Goal: Find specific page/section: Find specific page/section

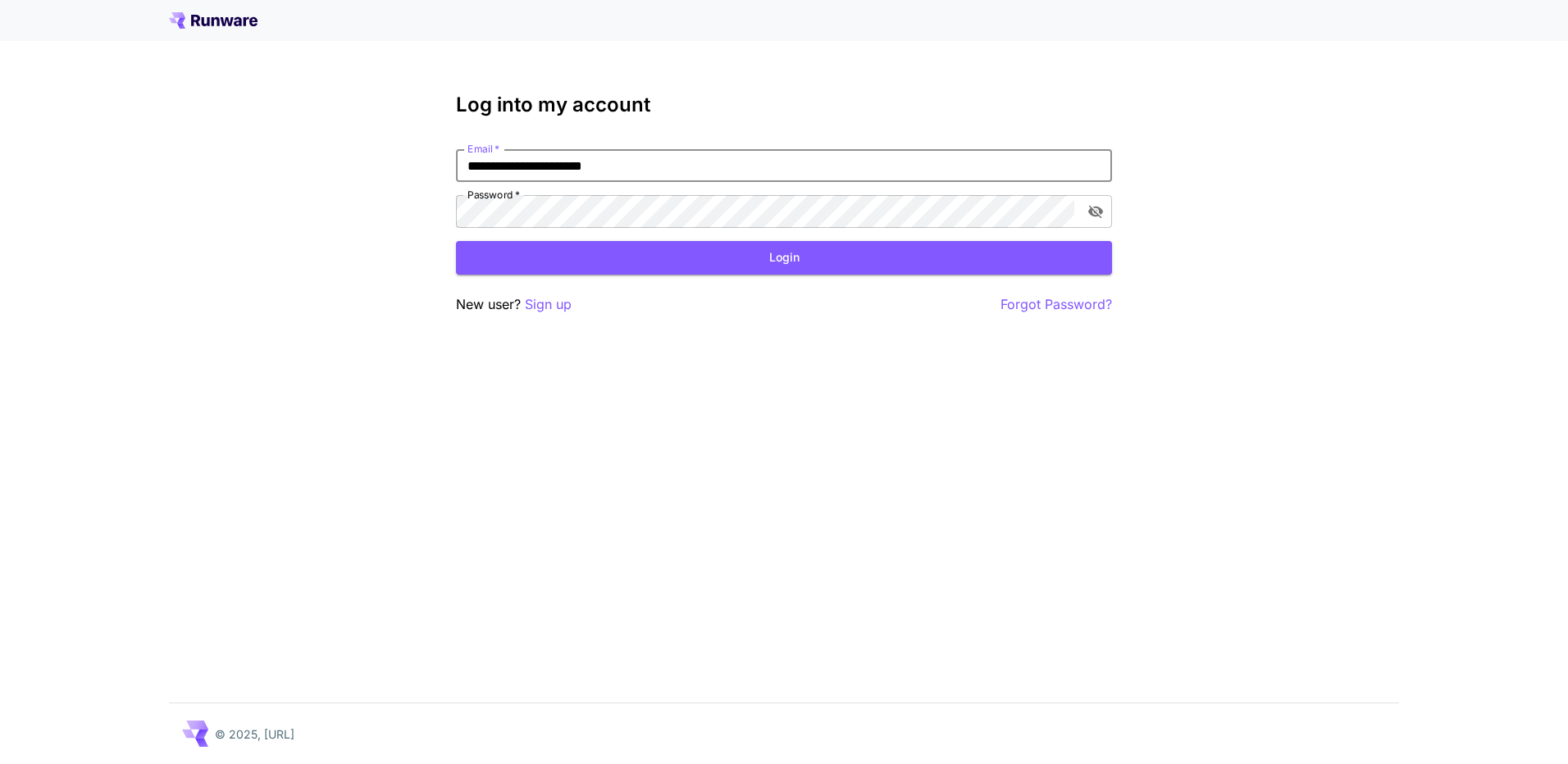
click at [745, 255] on button "Login" at bounding box center [784, 257] width 656 height 34
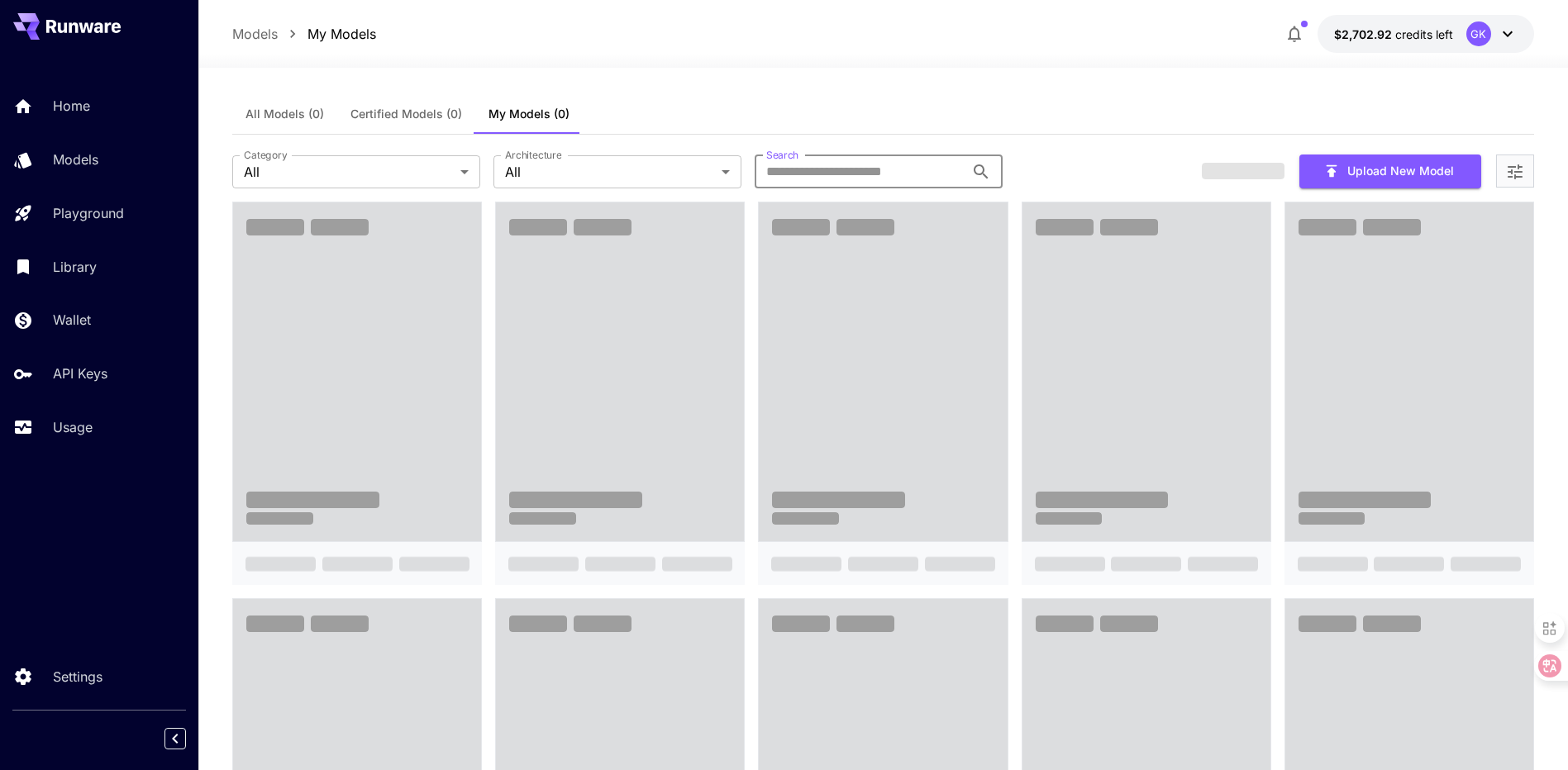
drag, startPoint x: 868, startPoint y: 161, endPoint x: 846, endPoint y: 175, distance: 26.1
click at [865, 163] on input "Search" at bounding box center [860, 172] width 210 height 33
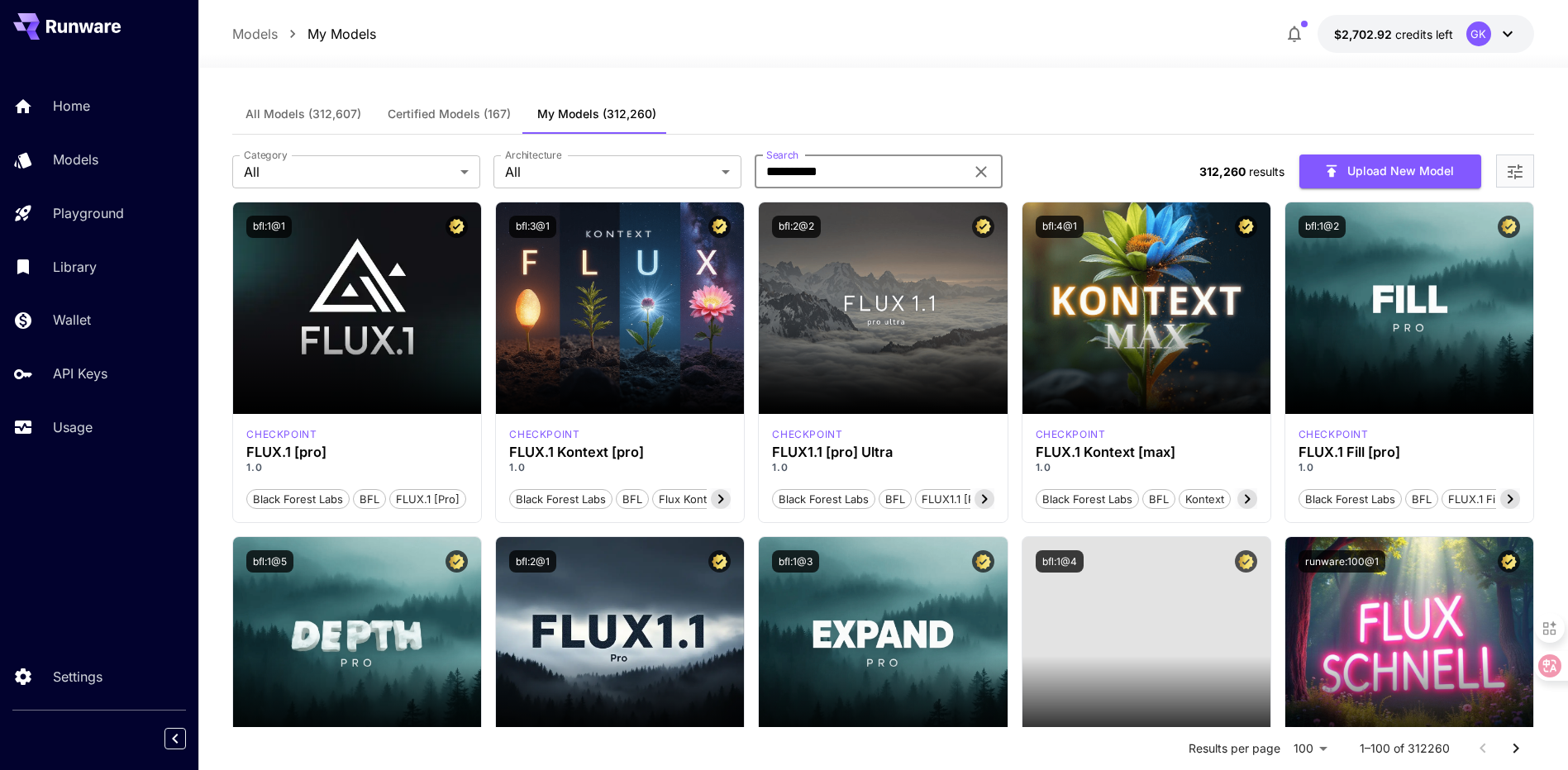
type input "**********"
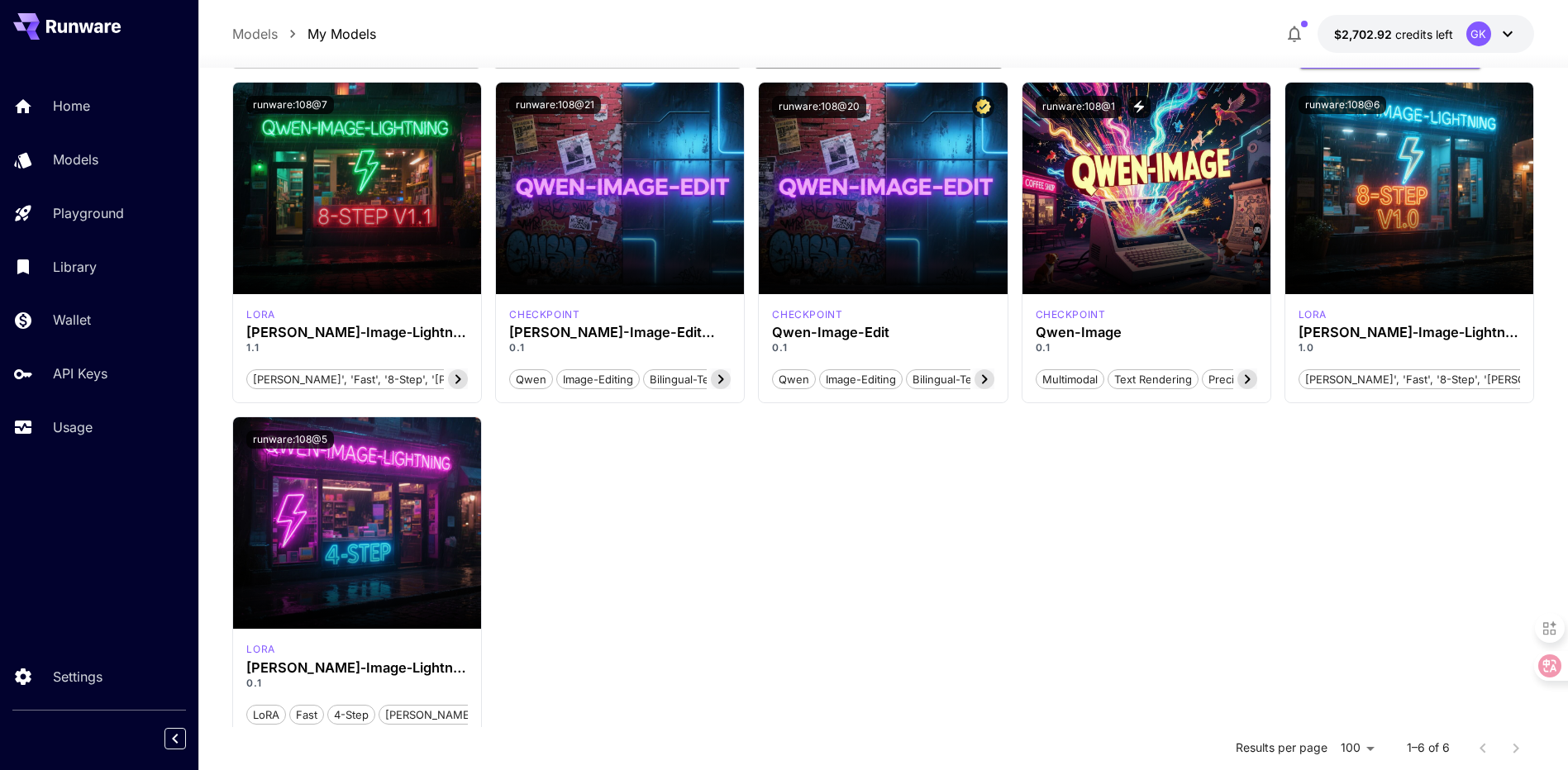
scroll to position [83, 0]
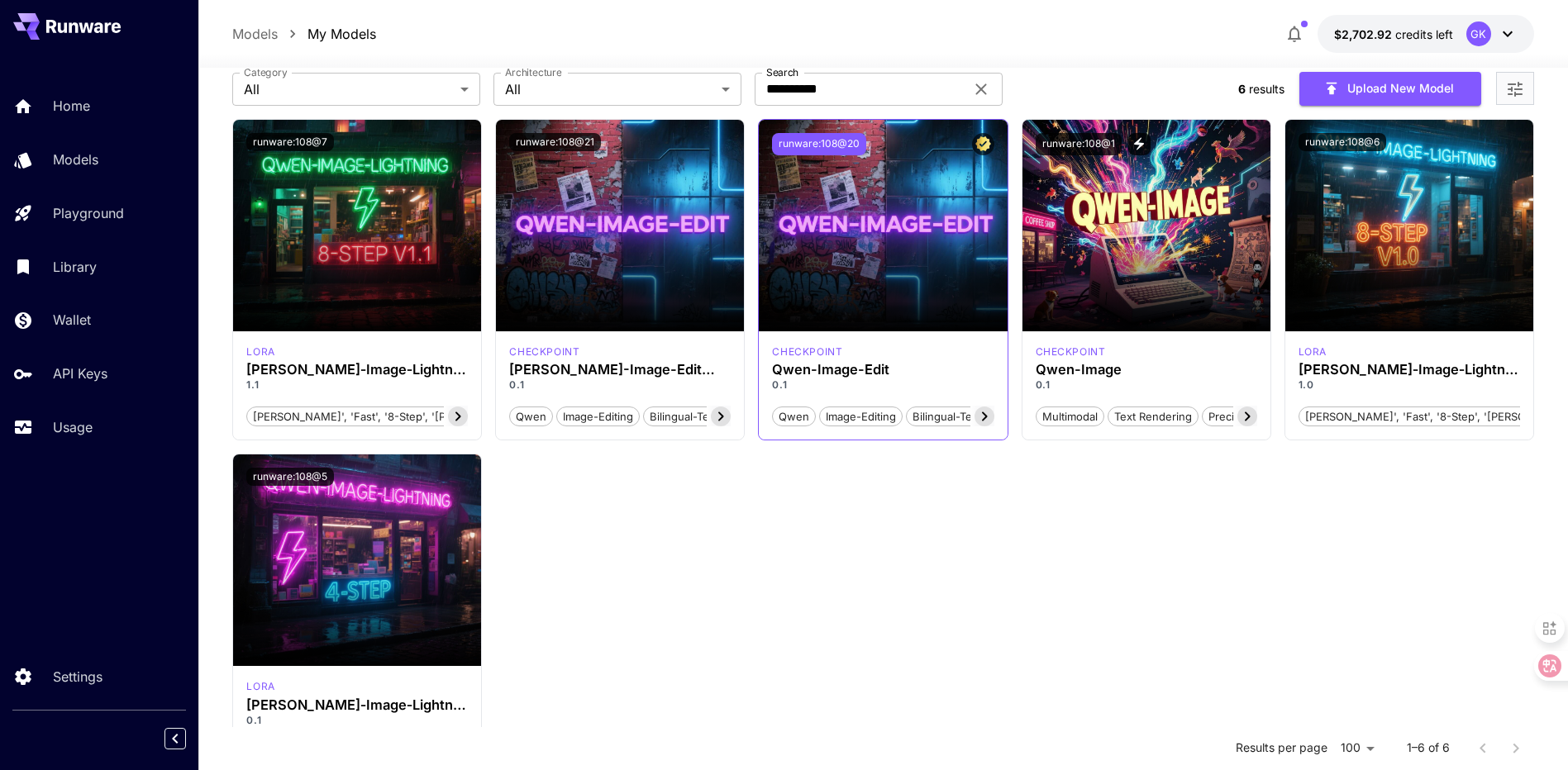
click at [824, 141] on button "runware:108@20" at bounding box center [819, 144] width 94 height 22
click at [1004, 566] on div "runware:108@7 [PERSON_NAME]‑Image‑Lightning (8 steps V1.1) 1.1 [PERSON_NAME]', …" at bounding box center [883, 448] width 1301 height 658
click at [959, 556] on div "runware:108@7 [PERSON_NAME]‑Image‑Lightning (8 steps V1.1) 1.1 [PERSON_NAME]', …" at bounding box center [883, 448] width 1301 height 658
click at [1169, 571] on div "runware:108@7 [PERSON_NAME]‑Image‑Lightning (8 steps V1.1) 1.1 [PERSON_NAME]', …" at bounding box center [883, 448] width 1301 height 658
click at [1175, 54] on div at bounding box center [883, 57] width 1370 height 20
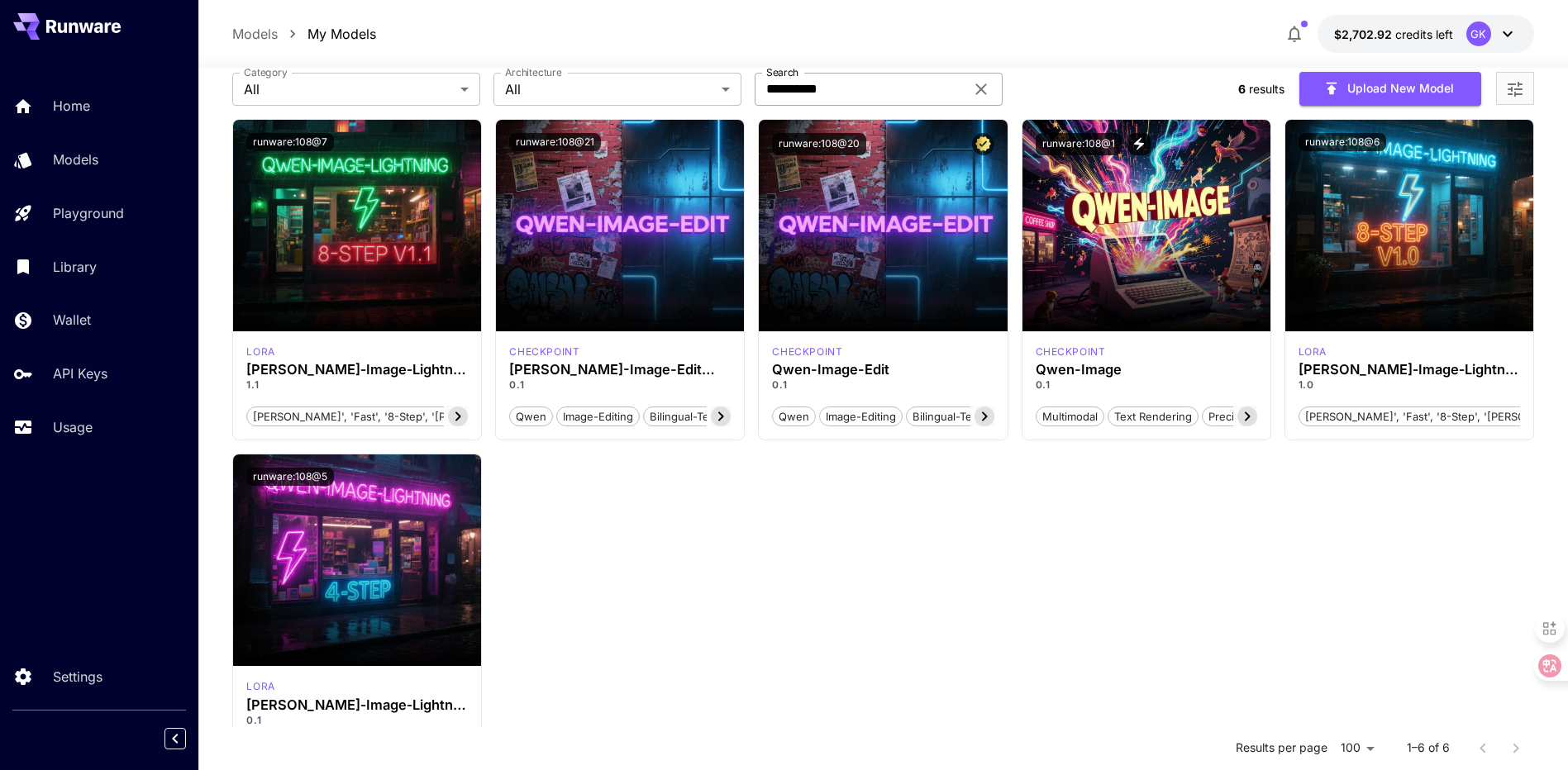
click at [985, 96] on icon at bounding box center [981, 88] width 20 height 20
click at [964, 31] on div "Models My Models $2,702.92 credits left GK" at bounding box center [883, 33] width 1301 height 38
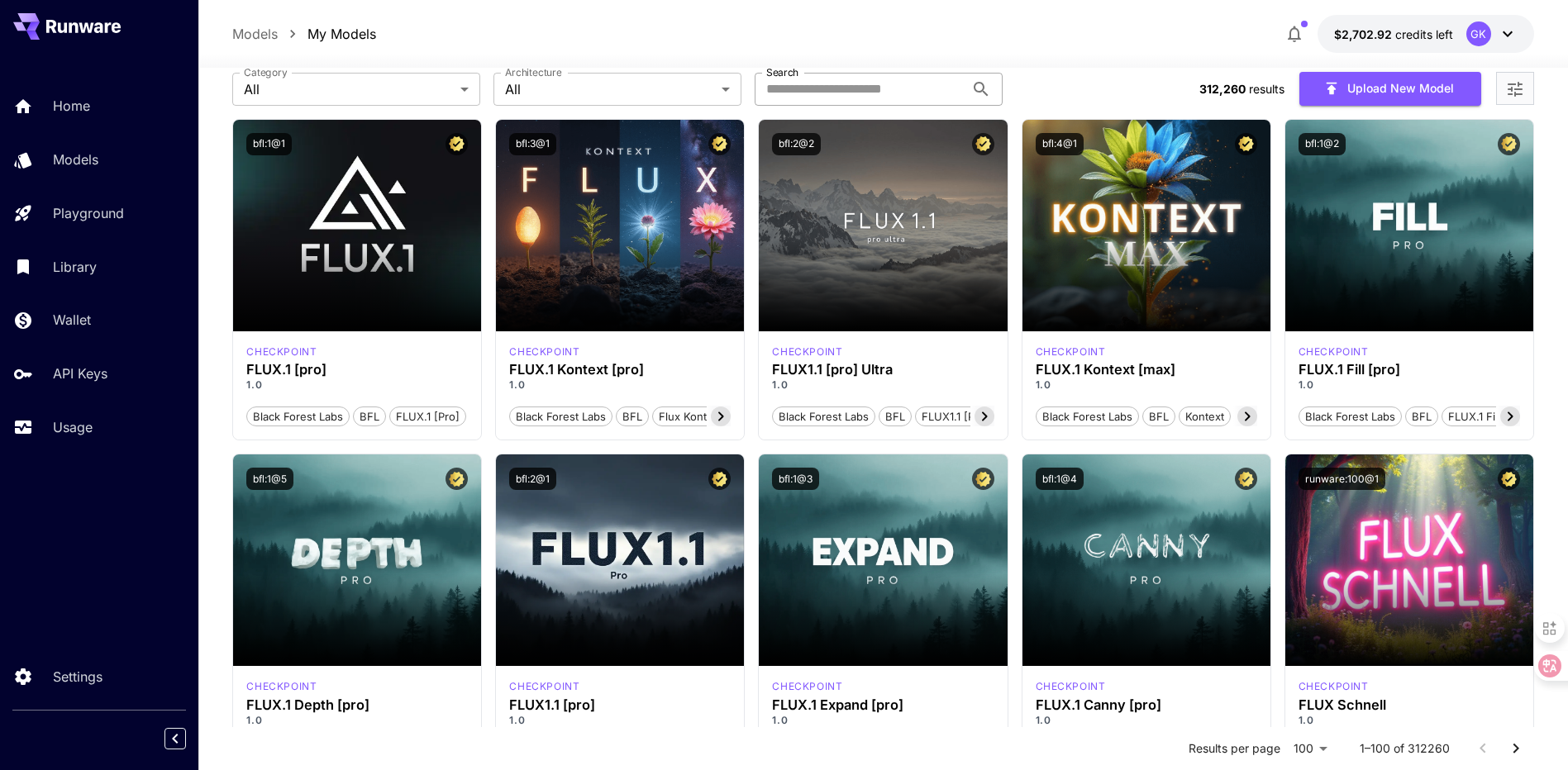
click at [964, 31] on div "Models My Models $2,702.92 credits left GK" at bounding box center [883, 33] width 1301 height 38
